Goal: Check status

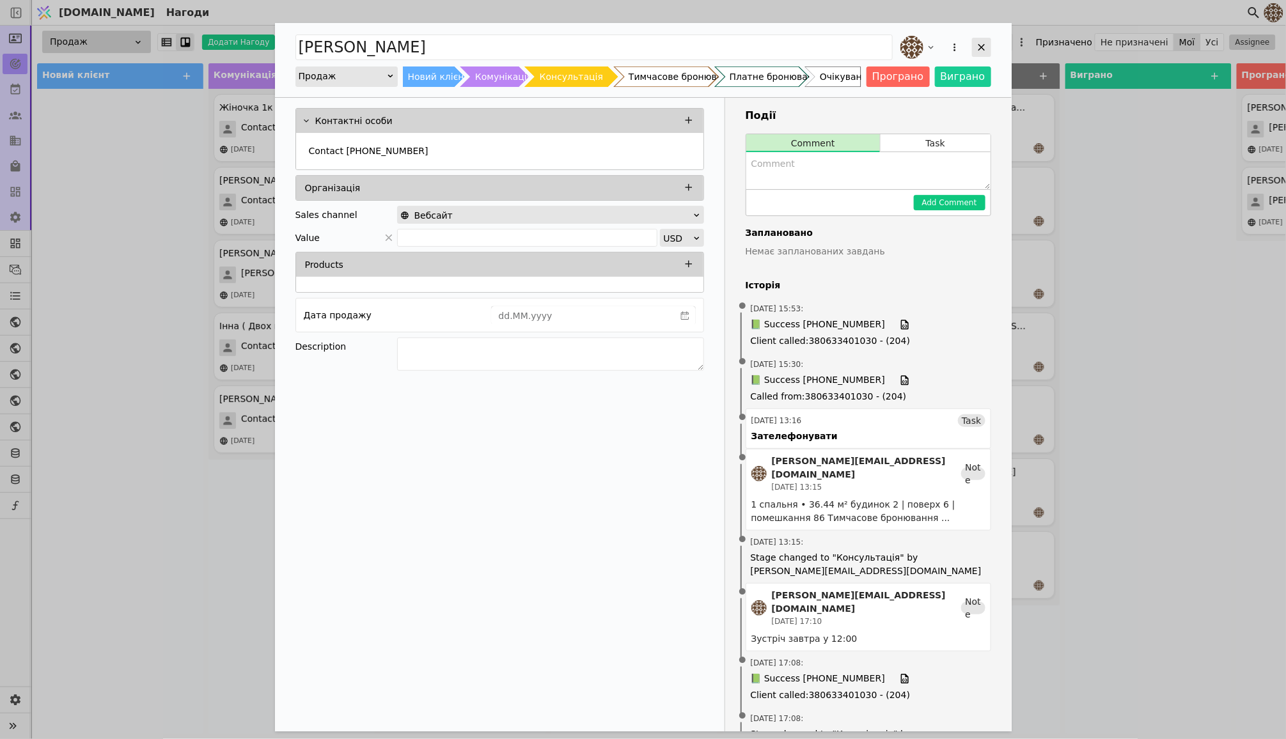
click at [984, 43] on icon "Add Opportunity" at bounding box center [982, 48] width 12 height 12
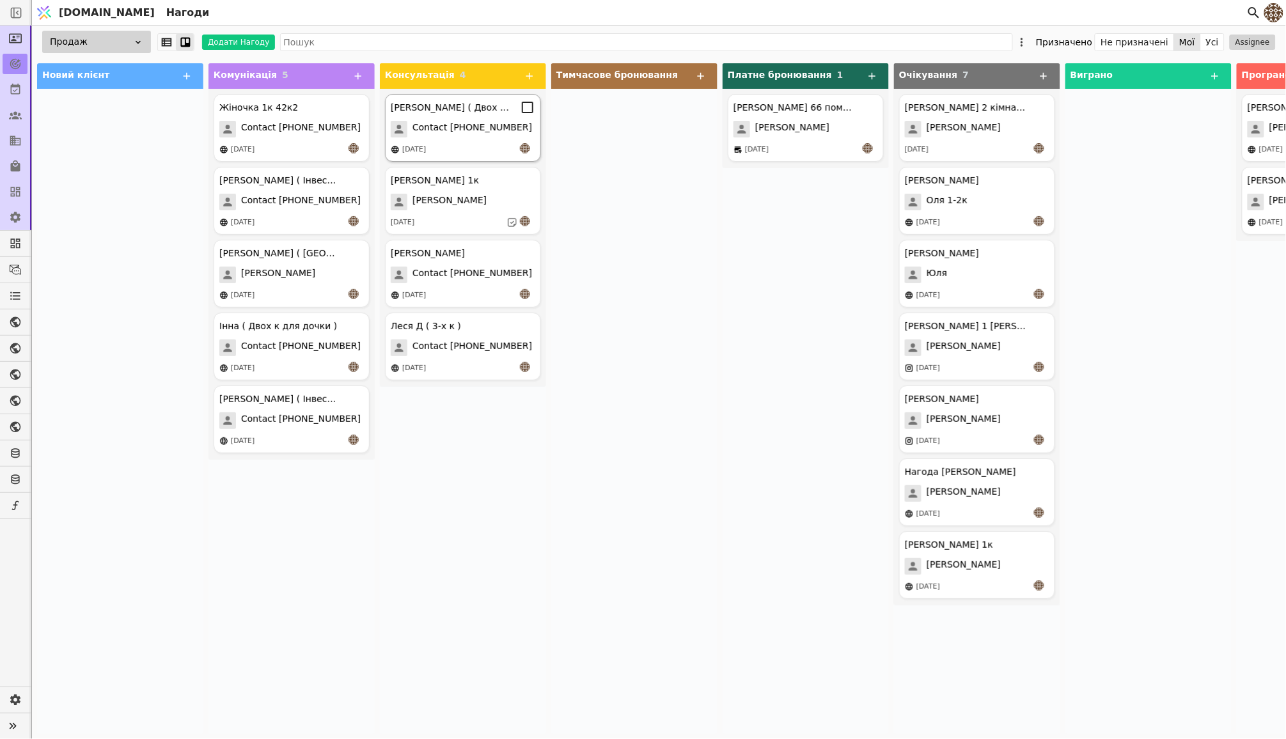
click at [437, 113] on div "[PERSON_NAME] ( Двох к для себе )" at bounding box center [452, 107] width 122 height 13
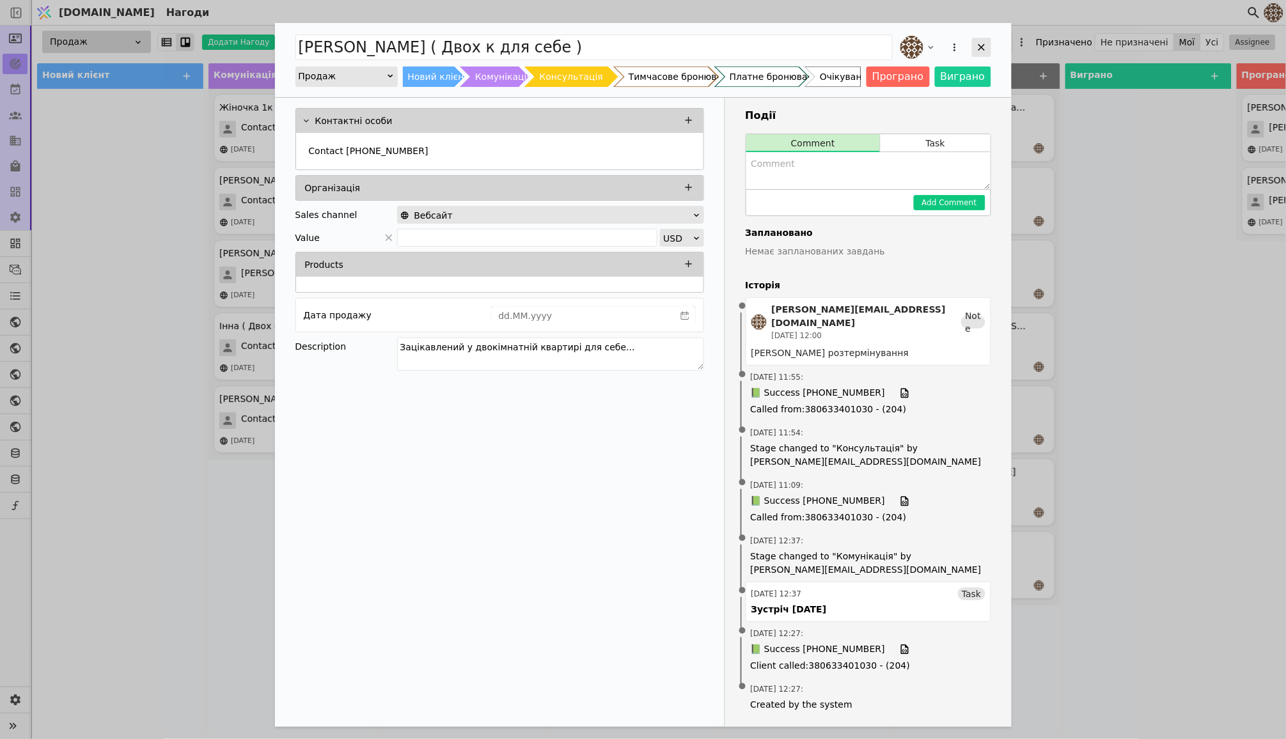
click at [974, 42] on div "Add Opportunity" at bounding box center [981, 47] width 19 height 19
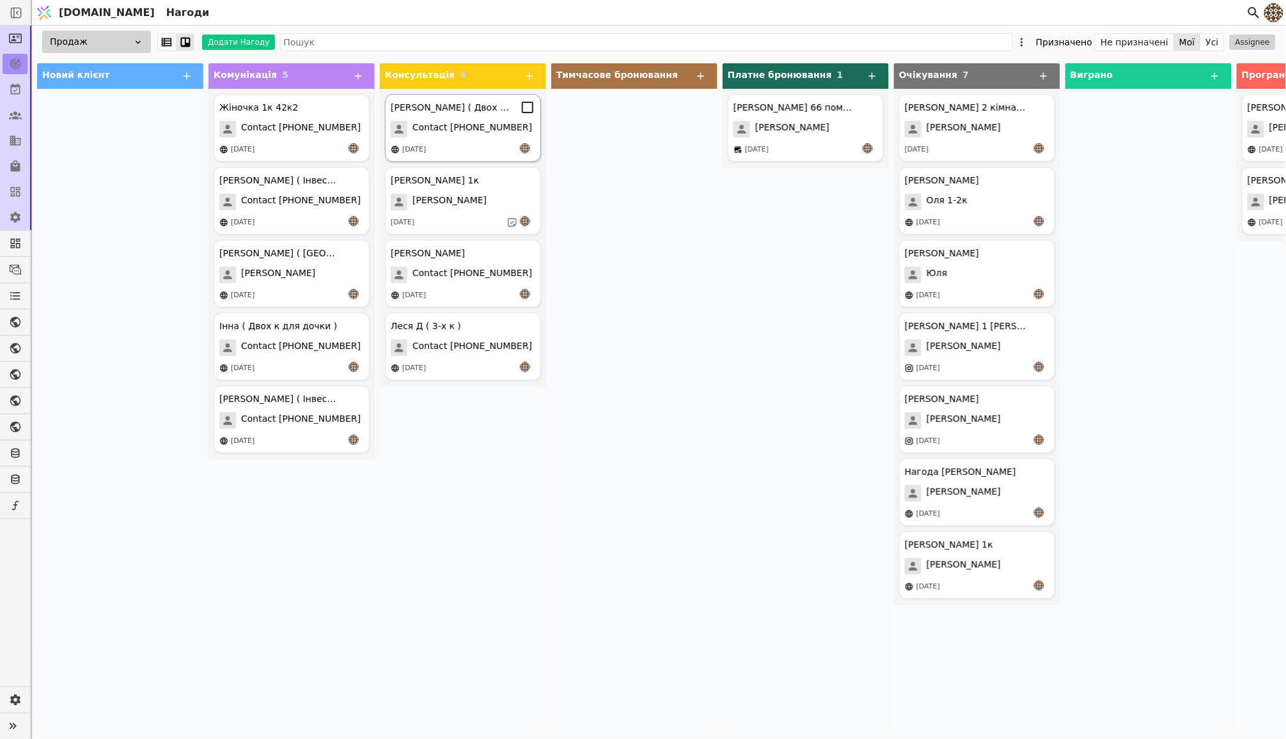
click at [432, 139] on div "[PERSON_NAME] ( Двох к для себе ) Contact [PHONE_NUMBER] [DATE]" at bounding box center [463, 128] width 156 height 68
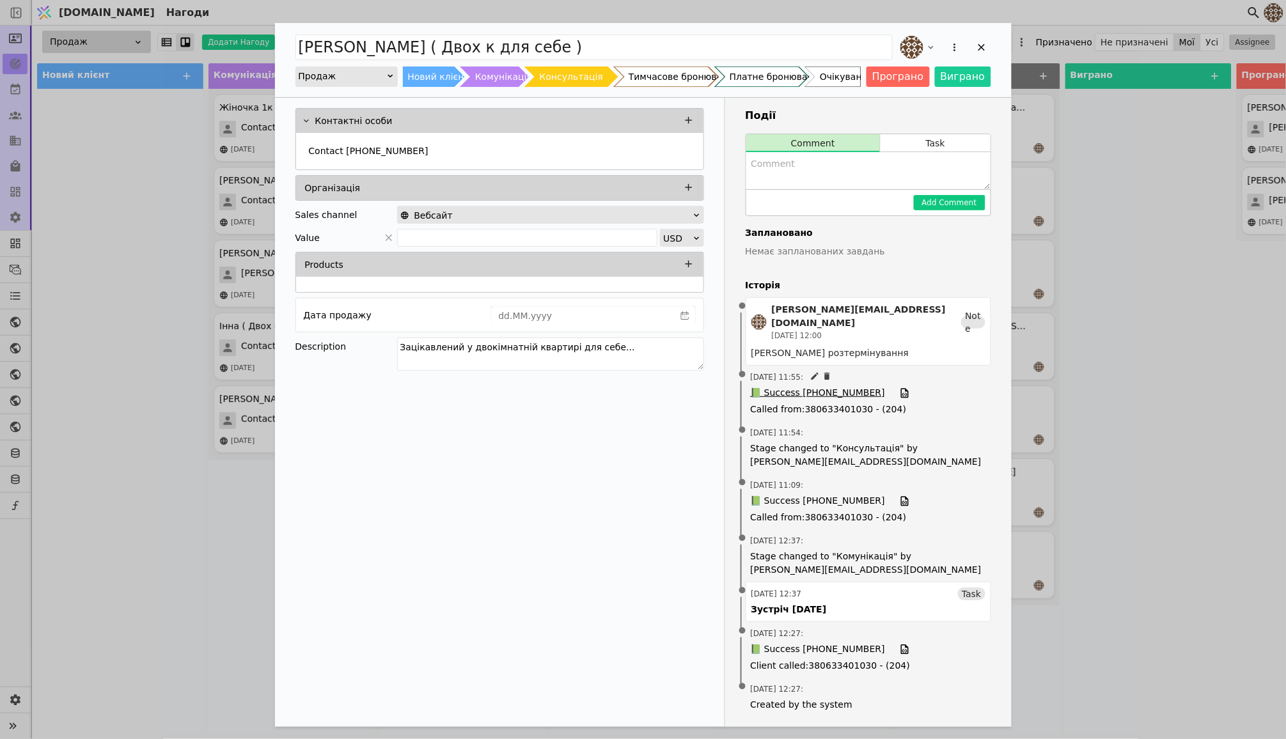
click at [821, 386] on span "📗 Success [PHONE_NUMBER]" at bounding box center [818, 393] width 134 height 14
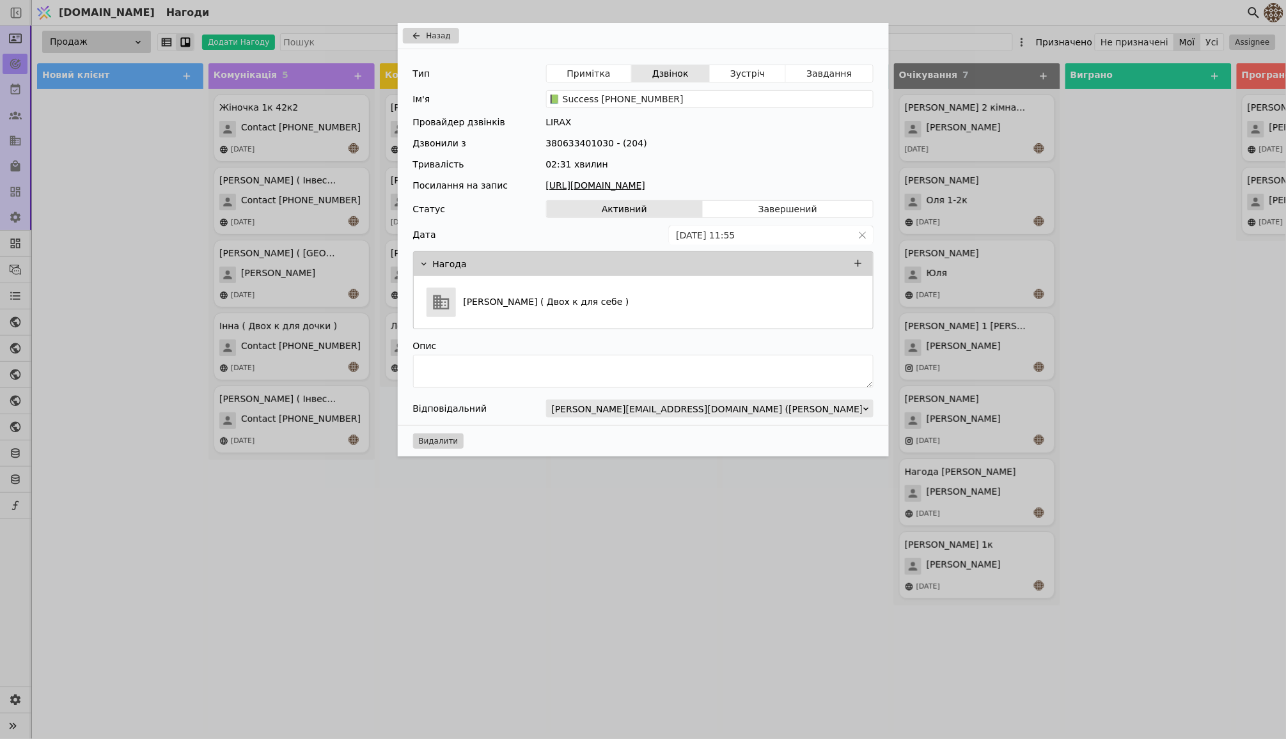
click at [730, 184] on link "[URL][DOMAIN_NAME]" at bounding box center [709, 185] width 327 height 13
click at [428, 28] on button "Назад" at bounding box center [431, 35] width 56 height 15
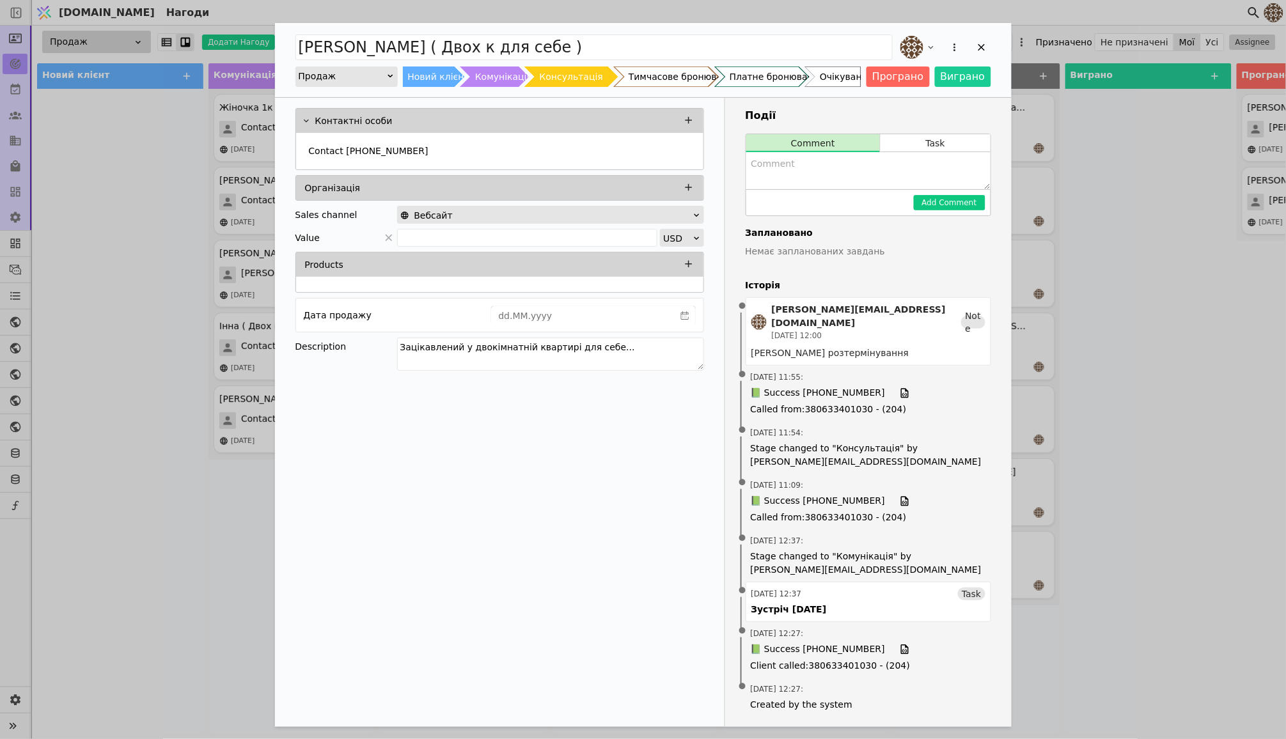
click at [151, 215] on div "[PERSON_NAME] ( Двох к для себе ) Продаж Новий клієнт Комунікація Консультація …" at bounding box center [643, 369] width 1286 height 739
